Goal: Connect with others: Establish contact or relationships with other users

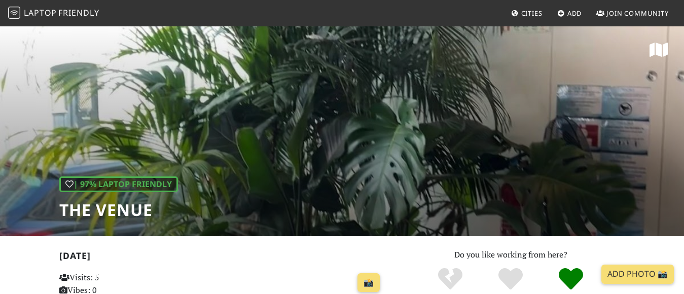
click at [633, 13] on span "Join Community" at bounding box center [637, 13] width 62 height 9
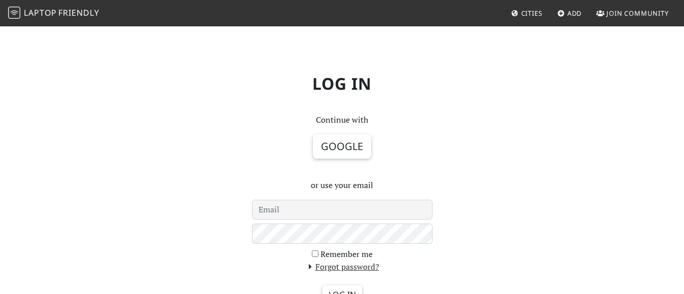
click at [303, 209] on input "email" at bounding box center [342, 210] width 181 height 20
type input "[EMAIL_ADDRESS][DOMAIN_NAME]"
click at [322, 285] on input "Log in" at bounding box center [342, 294] width 40 height 19
